Goal: Check status

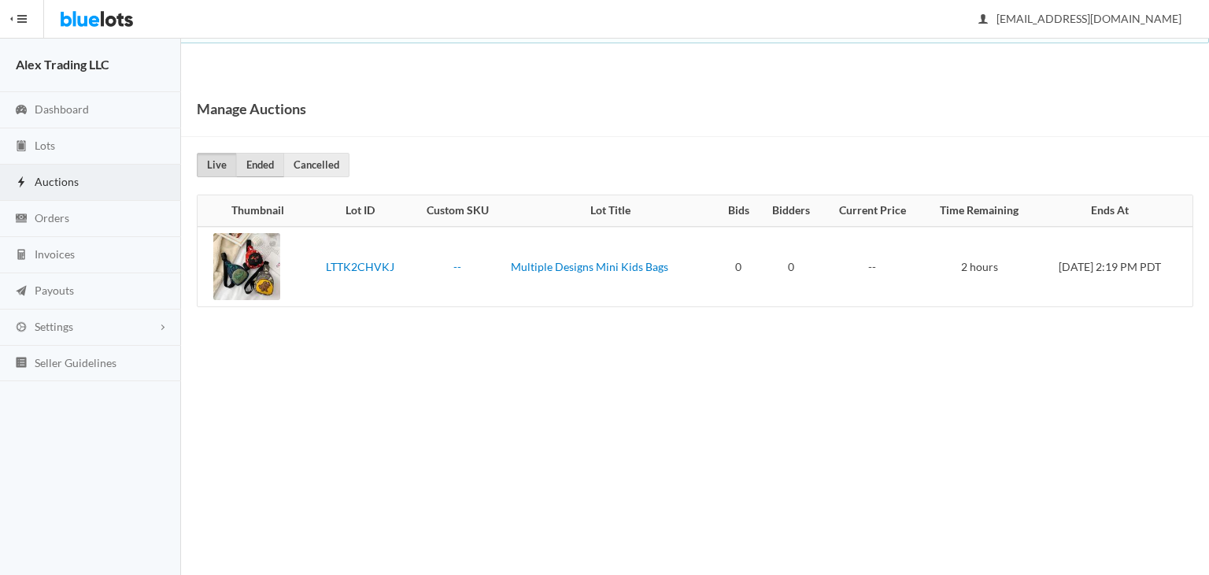
drag, startPoint x: 0, startPoint y: 0, endPoint x: 266, endPoint y: 168, distance: 314.6
click at [266, 168] on link "Ended" at bounding box center [260, 165] width 48 height 24
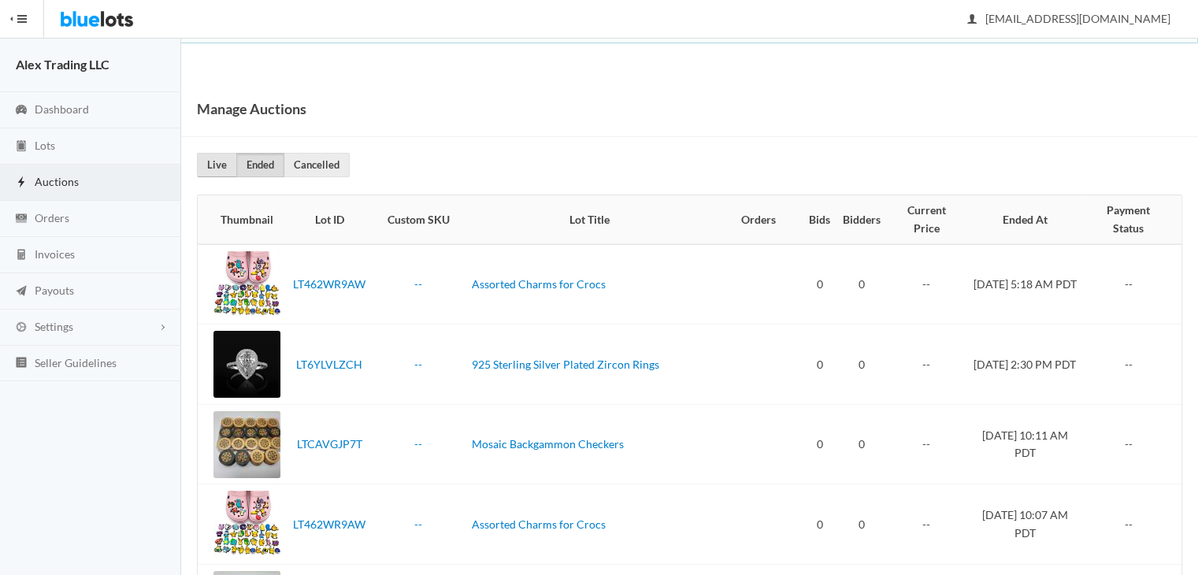
click at [219, 169] on link "Live" at bounding box center [217, 165] width 40 height 24
